Goal: Task Accomplishment & Management: Use online tool/utility

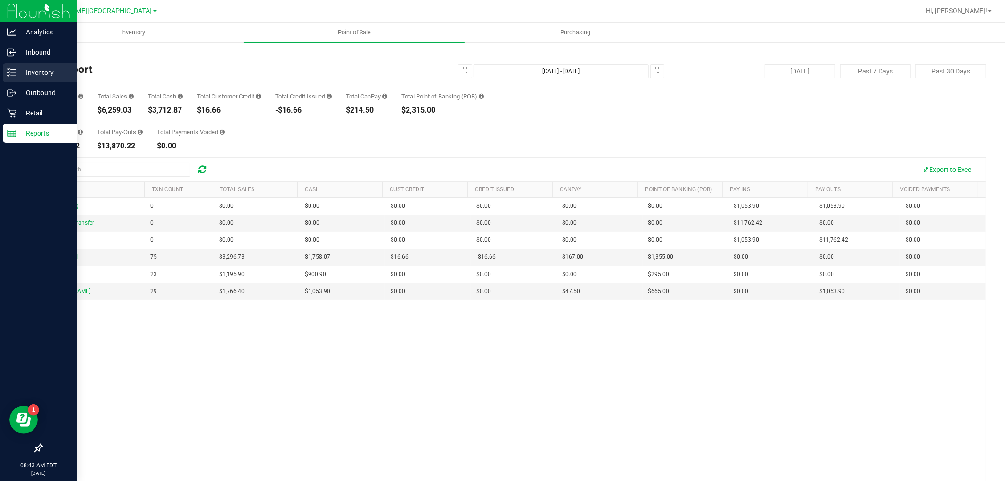
click at [22, 77] on p "Inventory" at bounding box center [44, 72] width 57 height 11
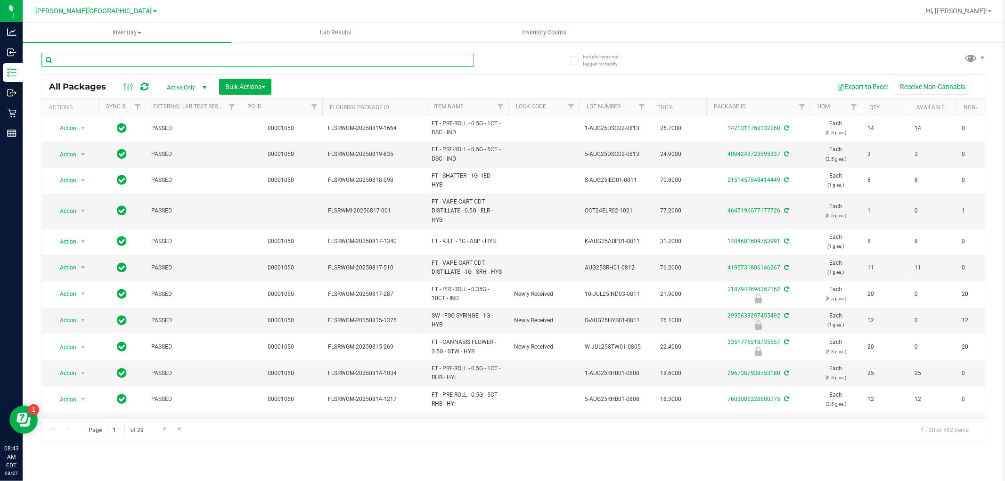
drag, startPoint x: 151, startPoint y: 62, endPoint x: 143, endPoint y: 58, distance: 8.7
click at [149, 62] on input "text" at bounding box center [257, 60] width 433 height 14
type input "hash"
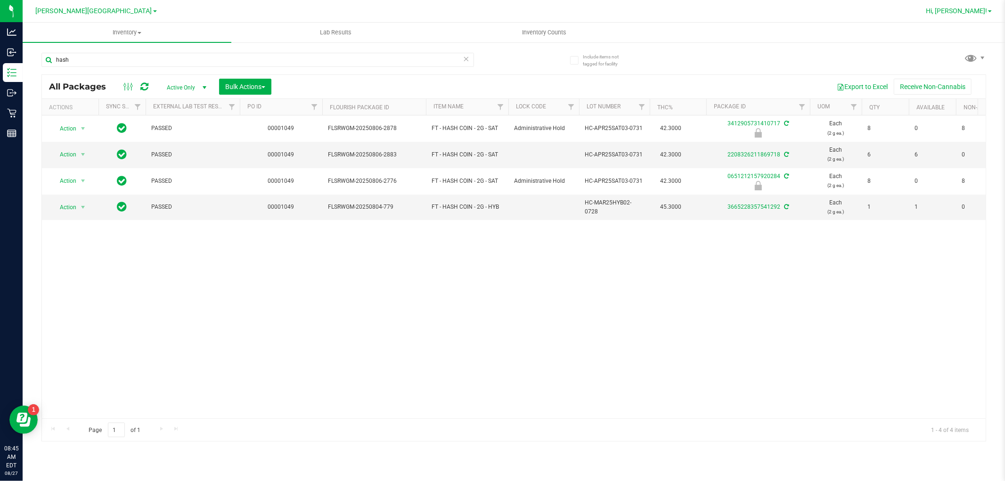
click at [977, 7] on span "Hi, [PERSON_NAME]!" at bounding box center [956, 11] width 61 height 8
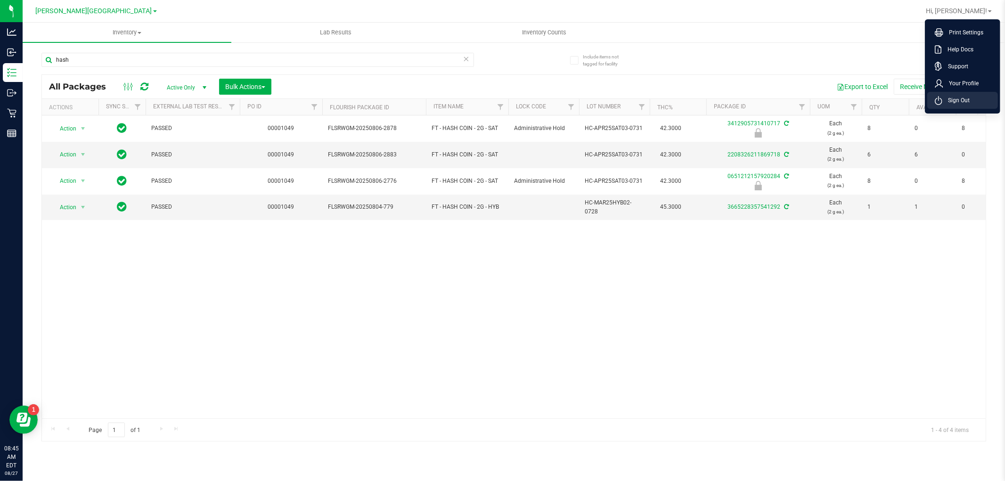
click at [949, 98] on span "Sign Out" at bounding box center [955, 100] width 27 height 9
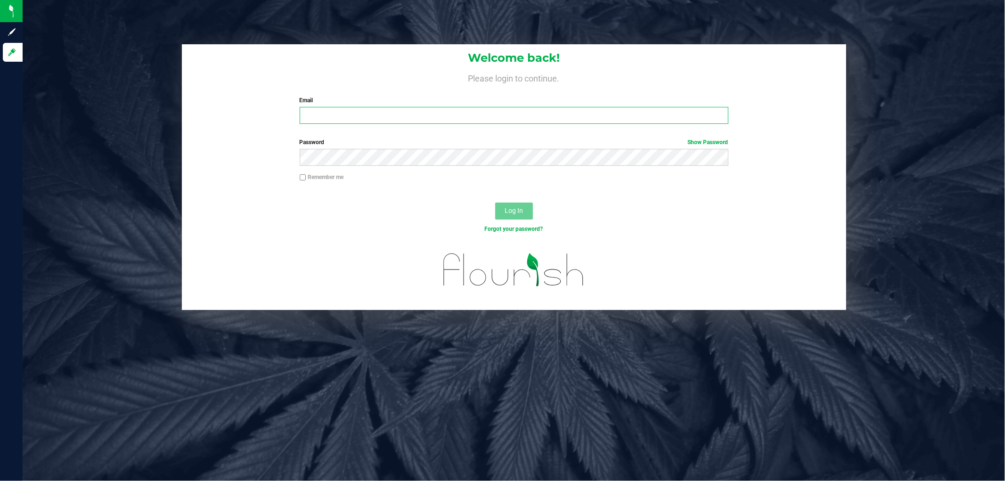
click at [462, 111] on input "Email" at bounding box center [514, 115] width 429 height 17
type input "[EMAIL_ADDRESS][DOMAIN_NAME]"
click at [495, 203] on button "Log In" at bounding box center [514, 211] width 38 height 17
